Goal: Find specific page/section: Find specific page/section

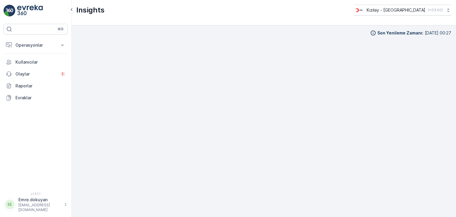
scroll to position [5, 0]
click at [25, 43] on p "Operasyonlar" at bounding box center [35, 45] width 40 height 6
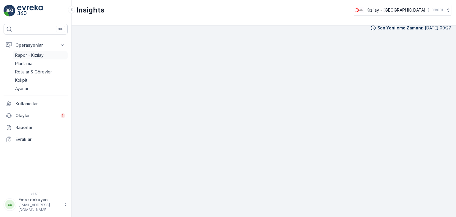
click at [40, 53] on p "Rapor - Kızılay" at bounding box center [29, 55] width 28 height 6
click at [23, 9] on img at bounding box center [30, 11] width 26 height 12
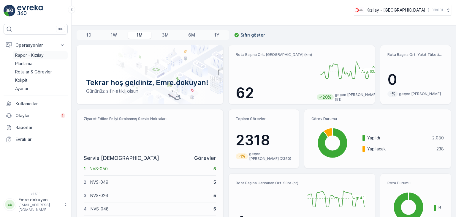
click at [36, 53] on p "Rapor - Kızılay" at bounding box center [29, 55] width 28 height 6
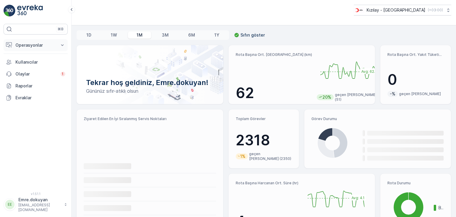
click at [41, 47] on p "Operasyonlar" at bounding box center [35, 45] width 40 height 6
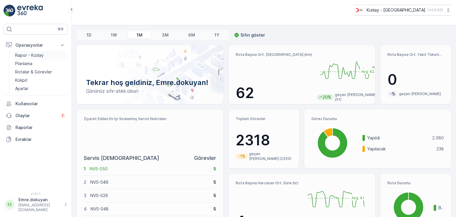
click at [38, 54] on p "Rapor - Kızılay" at bounding box center [29, 55] width 28 height 6
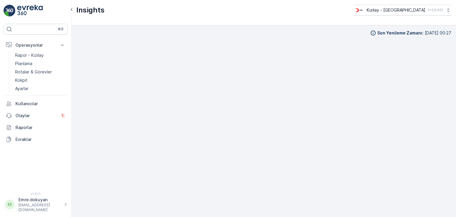
scroll to position [5, 0]
